Goal: Information Seeking & Learning: Learn about a topic

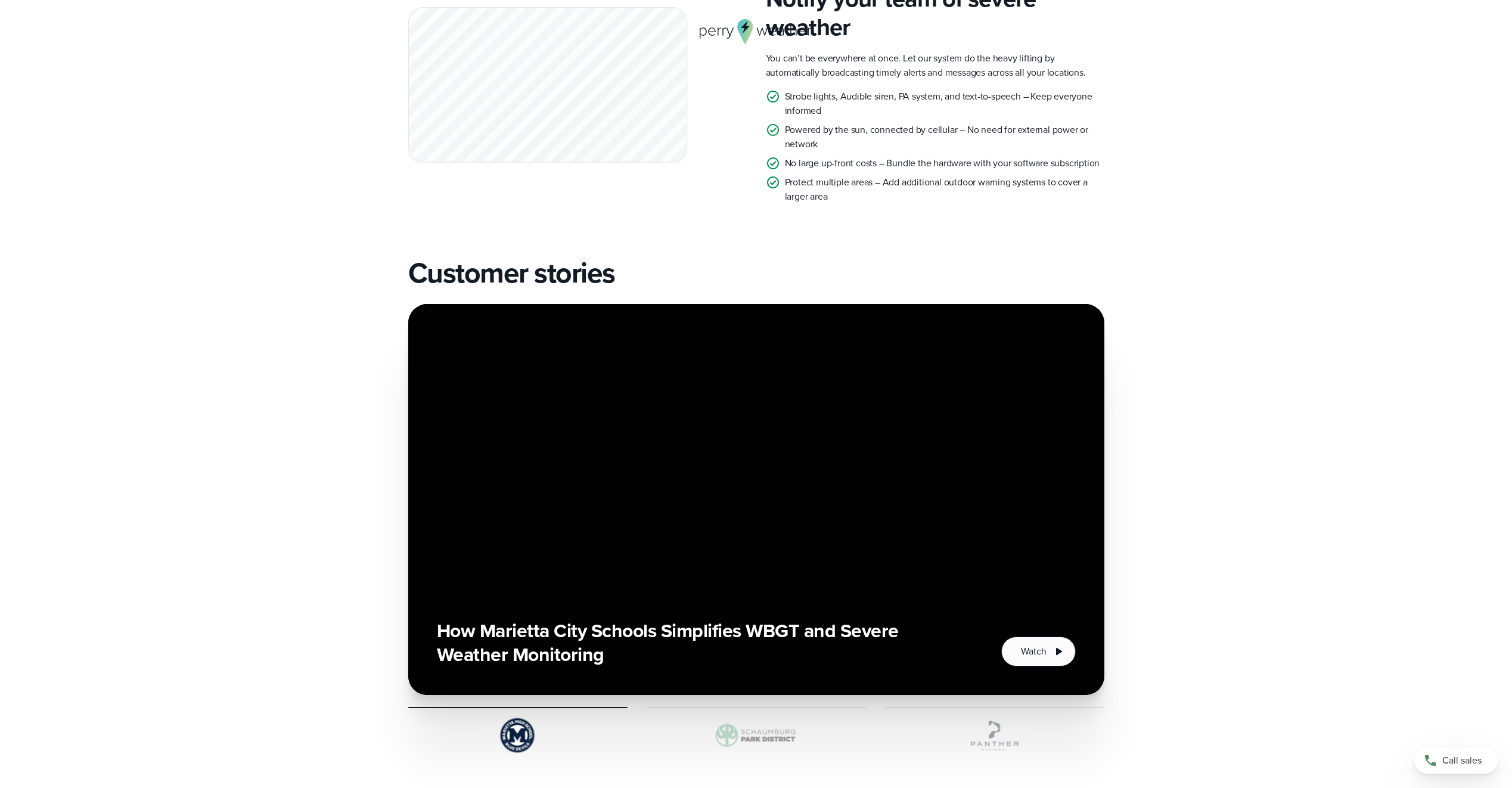
scroll to position [2383, 0]
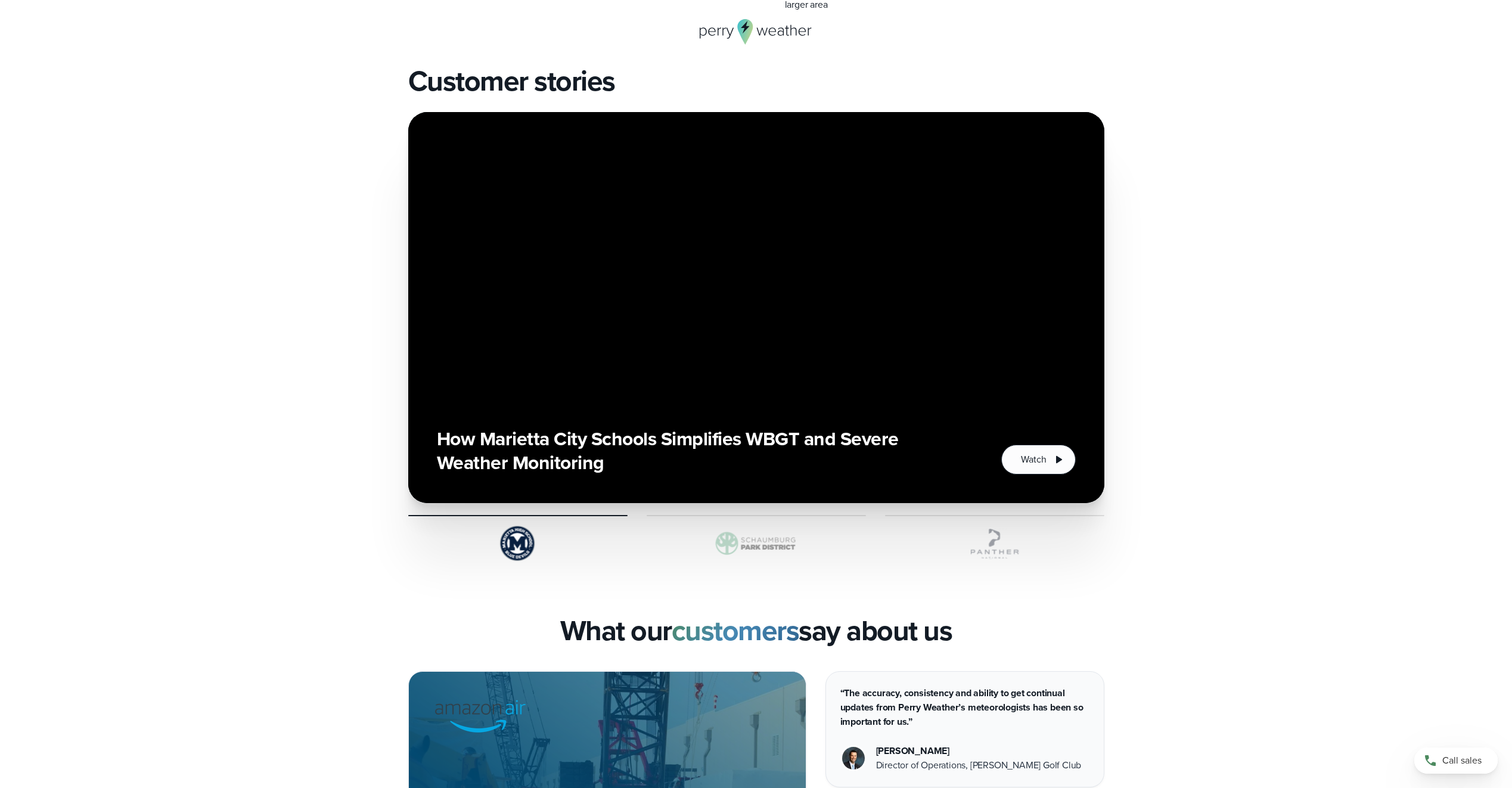
click at [741, 536] on img at bounding box center [756, 544] width 219 height 36
click at [503, 554] on img at bounding box center [518, 544] width 219 height 36
click at [762, 540] on img at bounding box center [756, 544] width 219 height 36
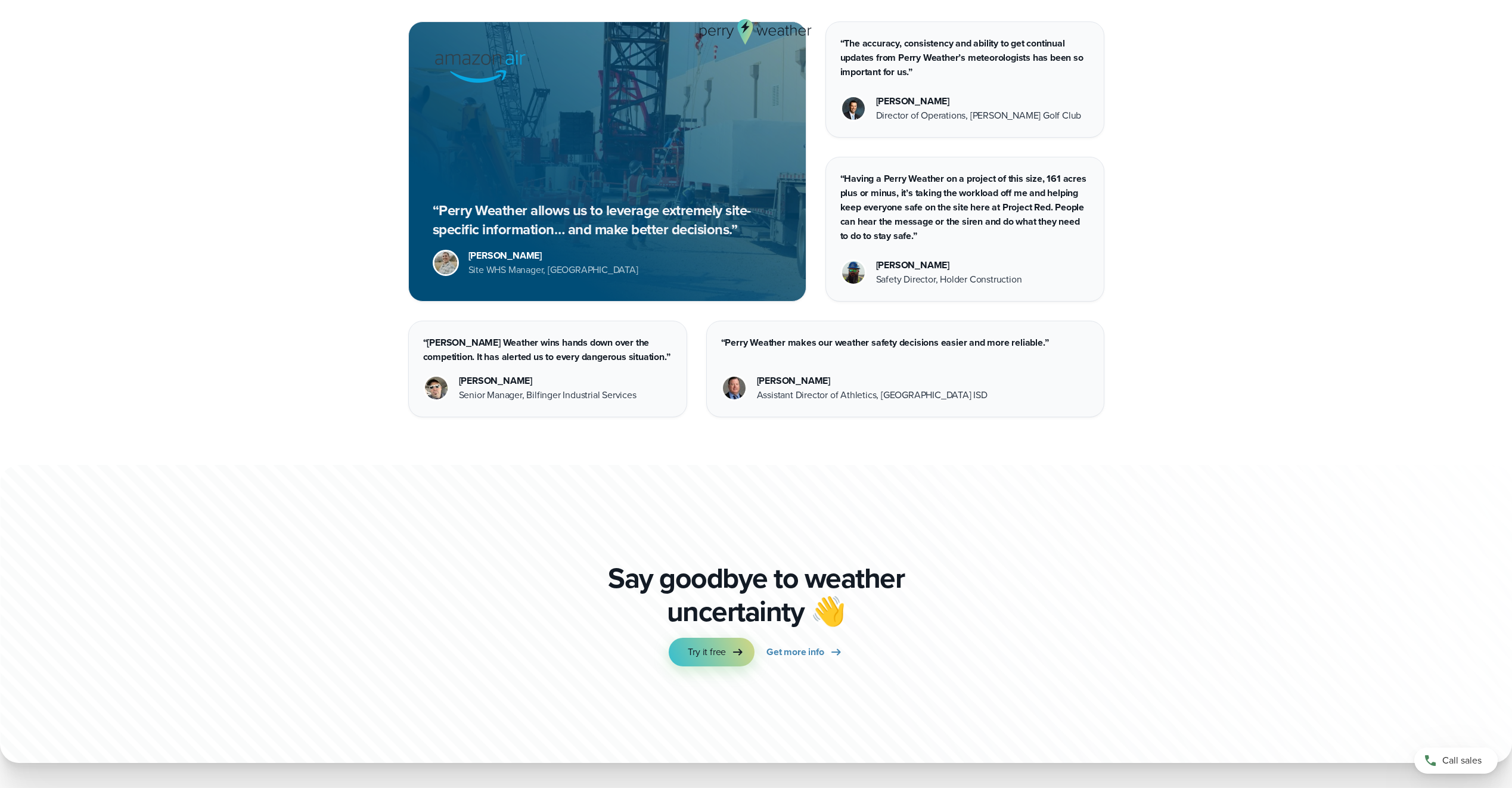
scroll to position [3065, 0]
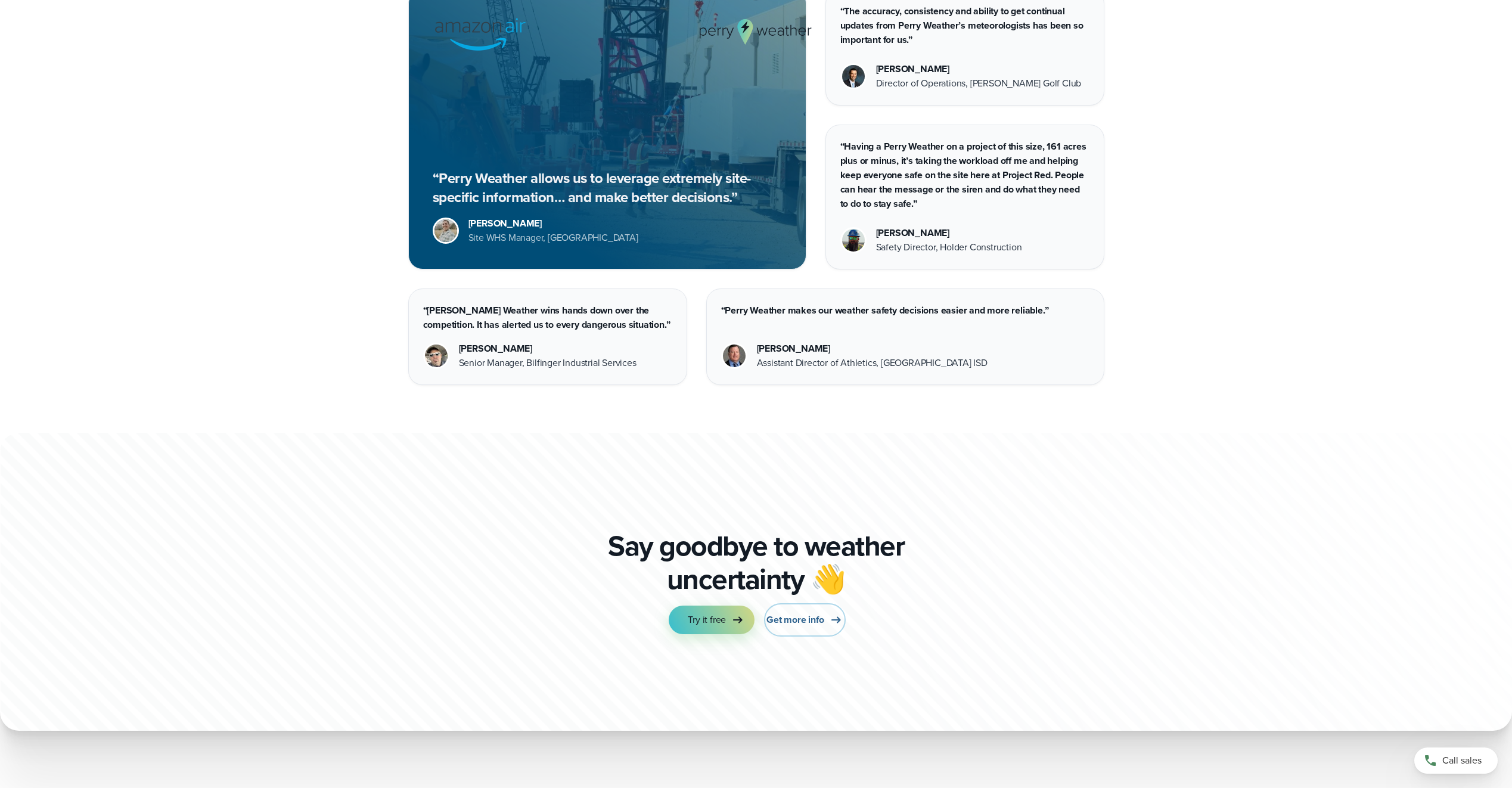
click at [812, 620] on span "Get more info" at bounding box center [794, 619] width 57 height 14
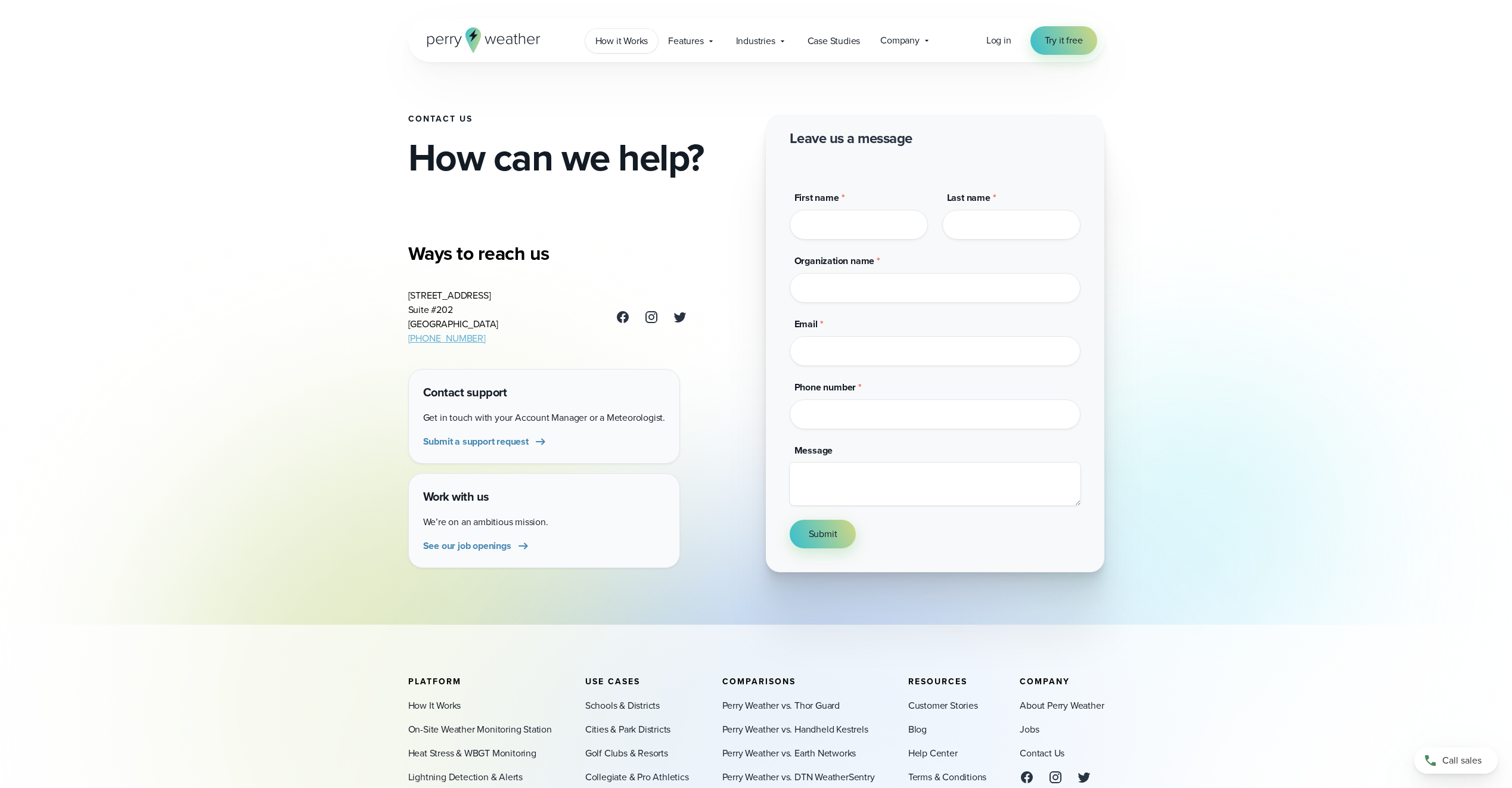
click at [637, 36] on span "How it Works" at bounding box center [621, 41] width 53 height 14
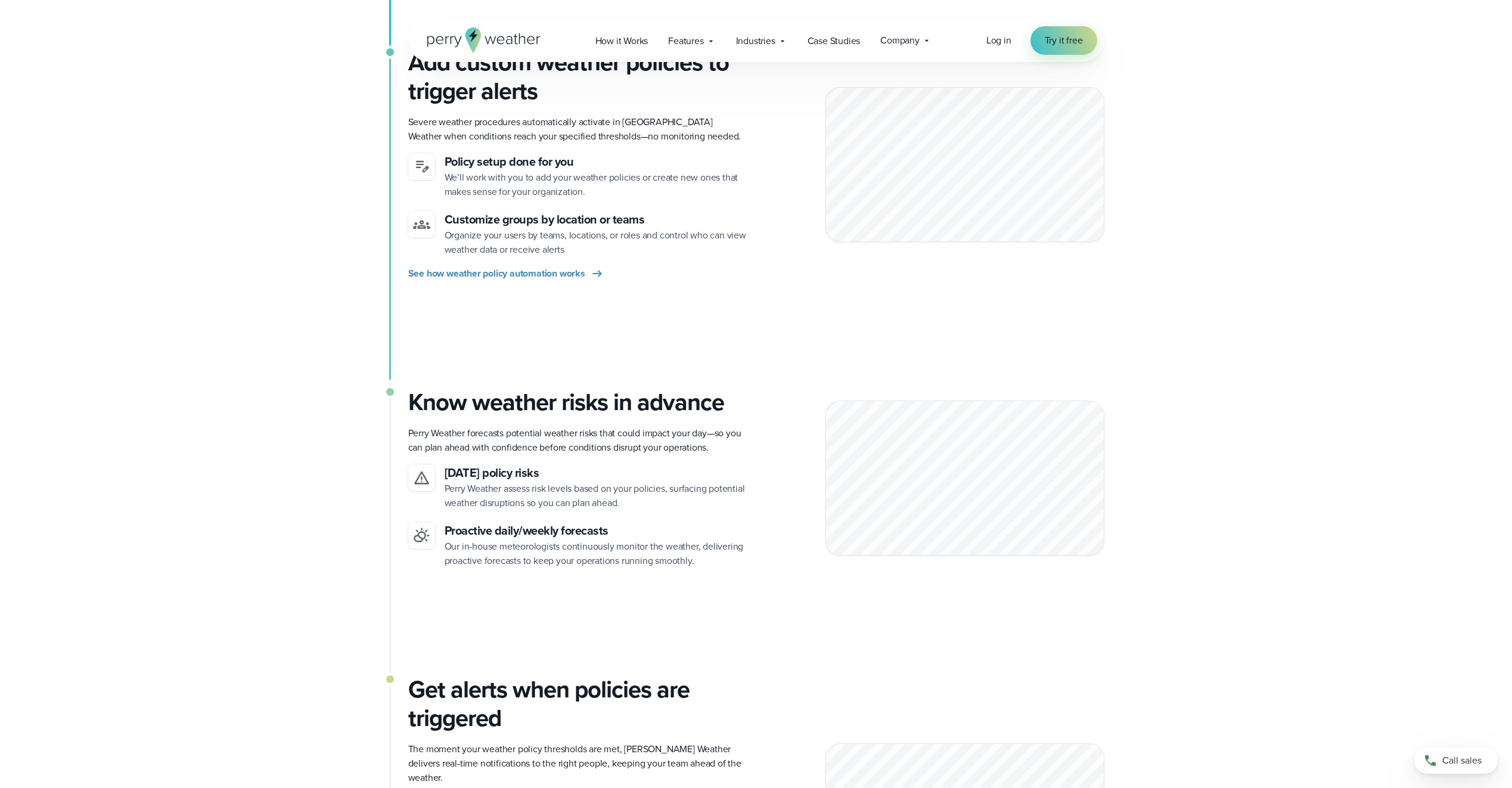
scroll to position [655, 0]
